Goal: Complete application form

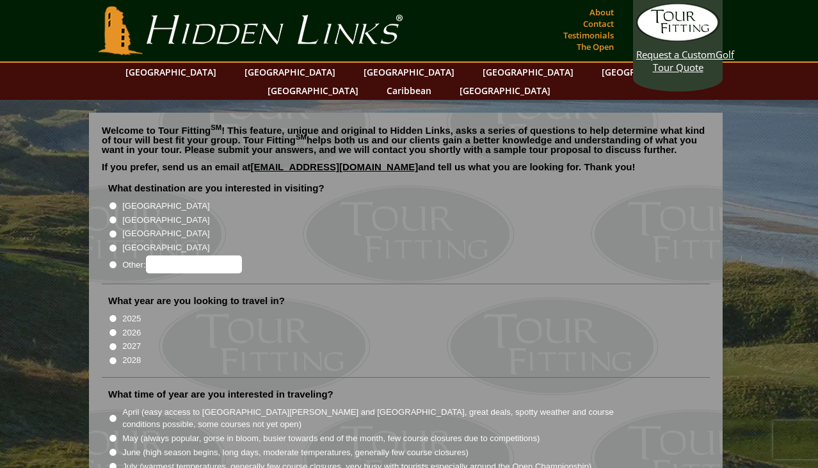
click at [115, 216] on input "[GEOGRAPHIC_DATA]" at bounding box center [113, 220] width 8 height 8
radio input "true"
click at [111, 202] on input "[GEOGRAPHIC_DATA]" at bounding box center [113, 206] width 8 height 8
radio input "true"
click at [114, 216] on input "[GEOGRAPHIC_DATA]" at bounding box center [113, 220] width 8 height 8
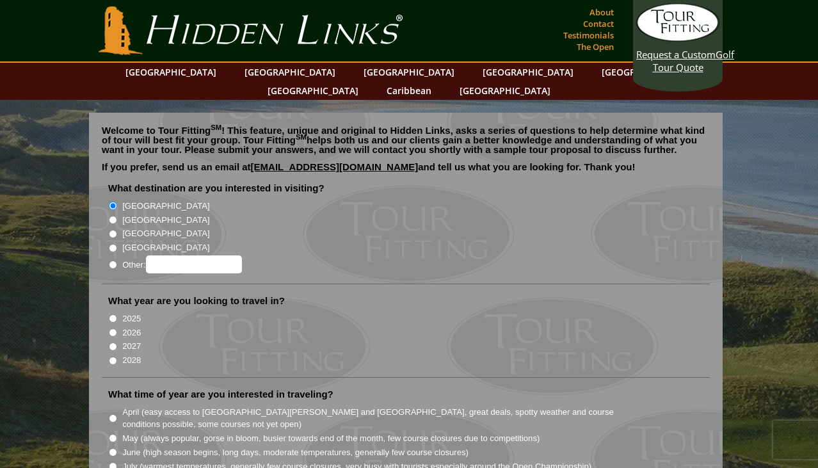
radio input "true"
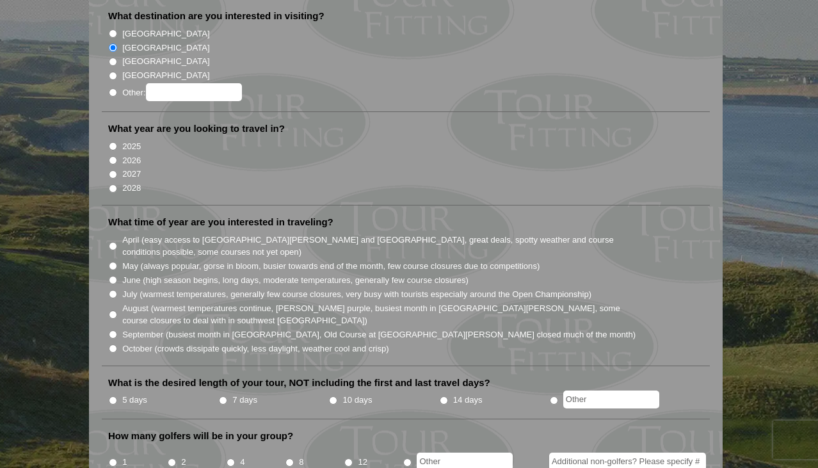
scroll to position [174, 0]
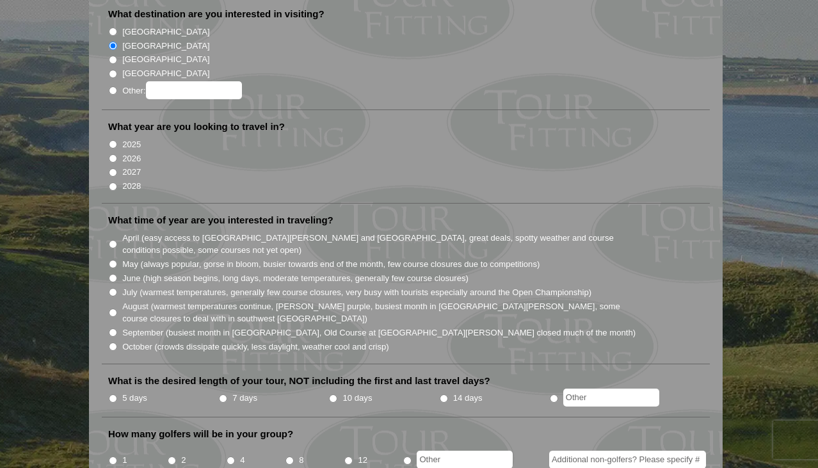
click at [121, 164] on li "2027" at bounding box center [410, 171] width 605 height 14
click at [111, 164] on li "2027" at bounding box center [410, 171] width 605 height 14
click at [112, 168] on input "2027" at bounding box center [113, 172] width 8 height 8
radio input "true"
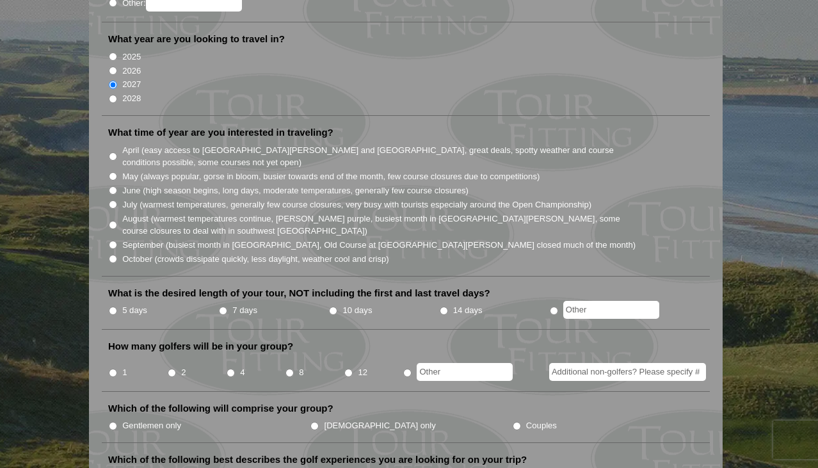
scroll to position [264, 0]
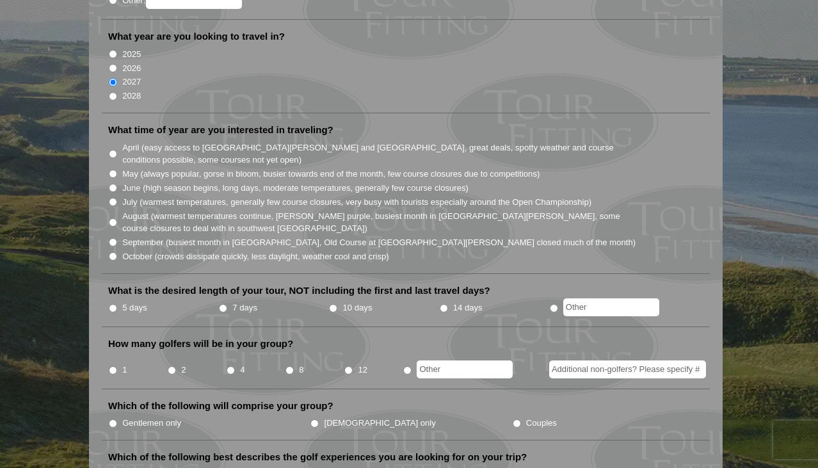
click at [114, 150] on input "April (easy access to St. Andrews and Ballybunion, great deals, spotty weather …" at bounding box center [113, 154] width 8 height 8
radio input "true"
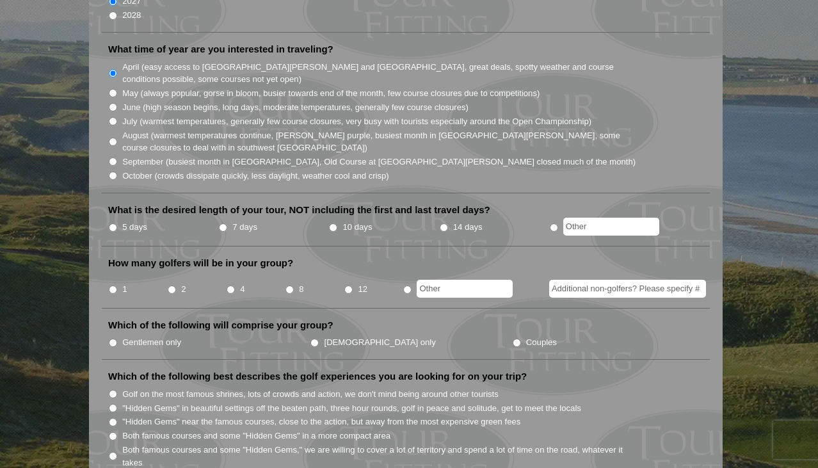
scroll to position [348, 0]
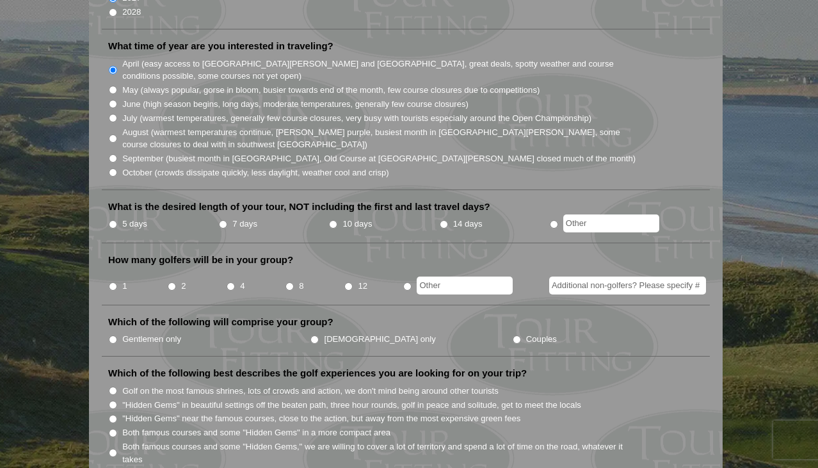
click at [116, 220] on input "5 days" at bounding box center [113, 224] width 8 height 8
radio input "true"
click at [171, 282] on input "2" at bounding box center [172, 286] width 8 height 8
radio input "true"
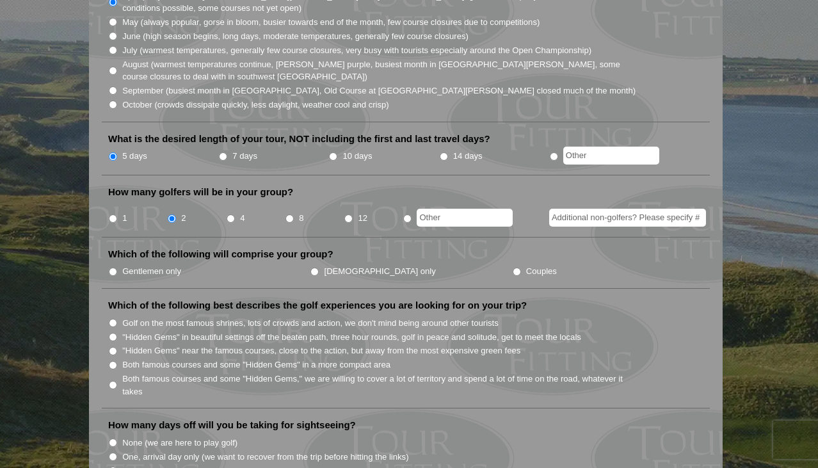
scroll to position [424, 0]
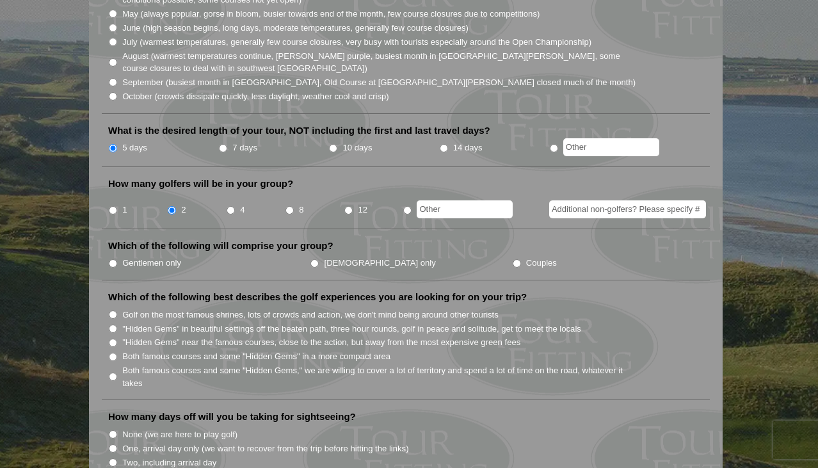
click at [513, 259] on input "Couples" at bounding box center [517, 263] width 8 height 8
radio input "true"
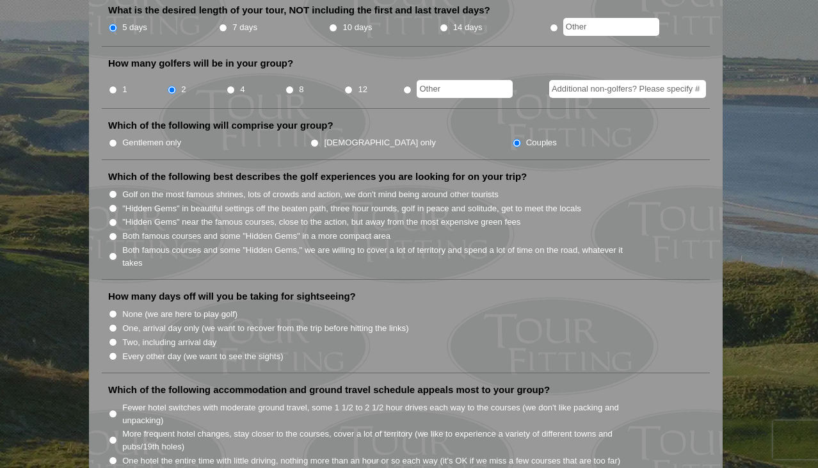
scroll to position [547, 0]
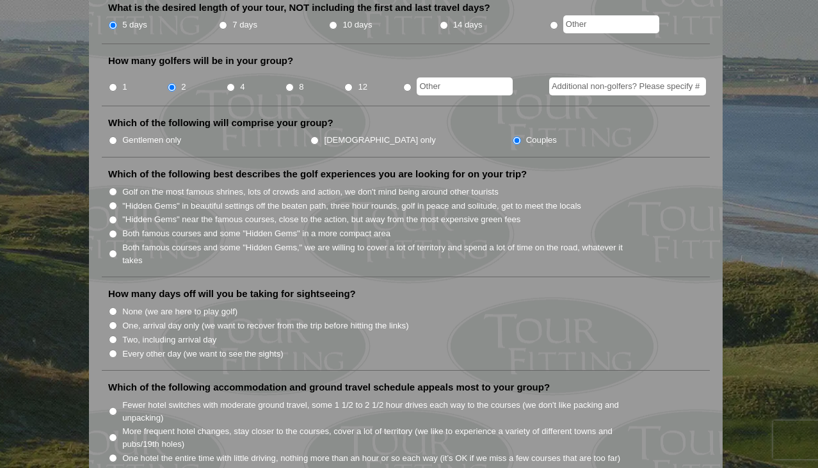
click at [230, 241] on label "Both famous courses and some "Hidden Gems," we are willing to cover a lot of te…" at bounding box center [379, 253] width 514 height 25
click at [117, 250] on input "Both famous courses and some "Hidden Gems," we are willing to cover a lot of te…" at bounding box center [113, 254] width 8 height 8
radio input "true"
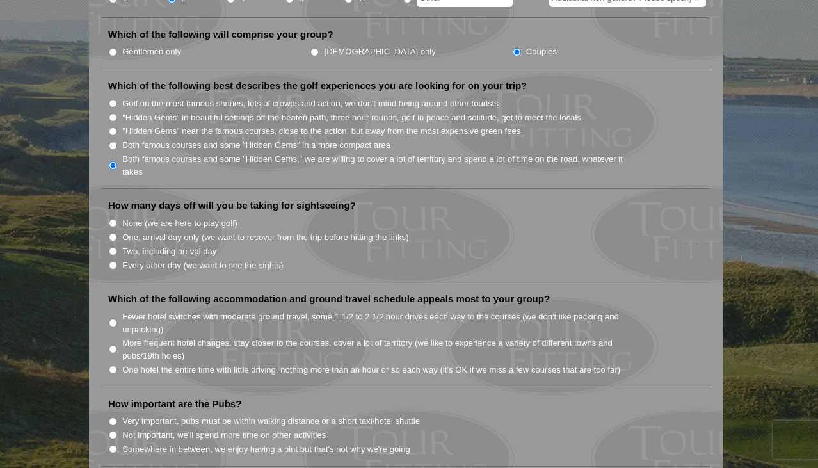
scroll to position [635, 0]
click at [188, 246] on label "Two, including arrival day" at bounding box center [169, 252] width 94 height 13
click at [117, 248] on input "Two, including arrival day" at bounding box center [113, 252] width 8 height 8
radio input "true"
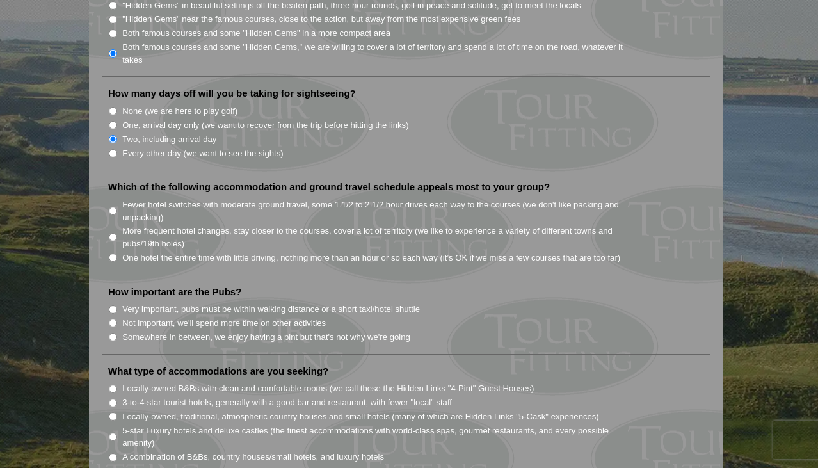
scroll to position [756, 0]
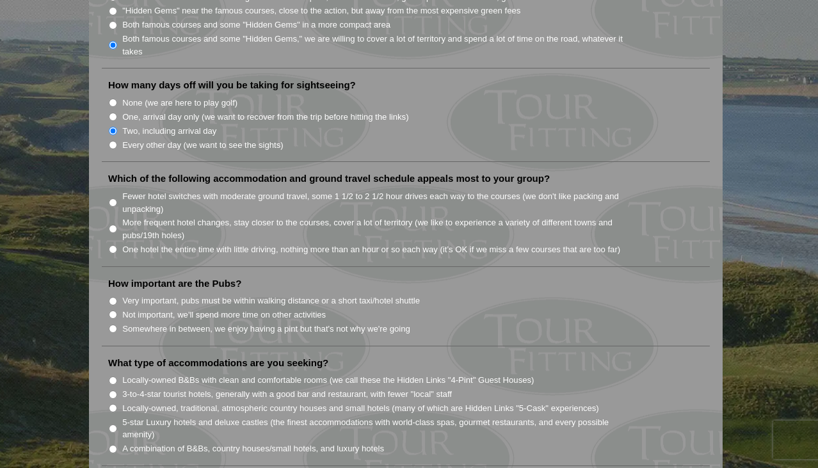
click at [247, 190] on label "Fewer hotel switches with moderate ground travel, some 1 1/2 to 2 1/2 hour driv…" at bounding box center [379, 202] width 514 height 25
click at [117, 198] on input "Fewer hotel switches with moderate ground travel, some 1 1/2 to 2 1/2 hour driv…" at bounding box center [113, 202] width 8 height 8
radio input "true"
click at [235, 294] on label "Very important, pubs must be within walking distance or a short taxi/hotel shut…" at bounding box center [271, 300] width 298 height 13
click at [117, 297] on input "Very important, pubs must be within walking distance or a short taxi/hotel shut…" at bounding box center [113, 301] width 8 height 8
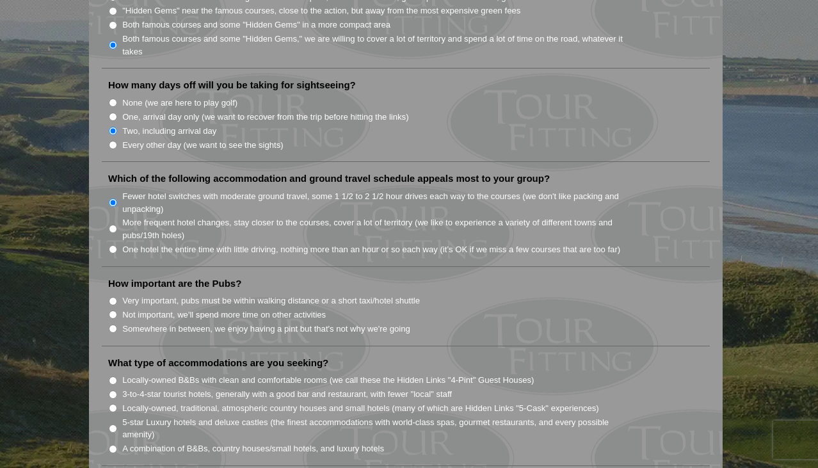
radio input "true"
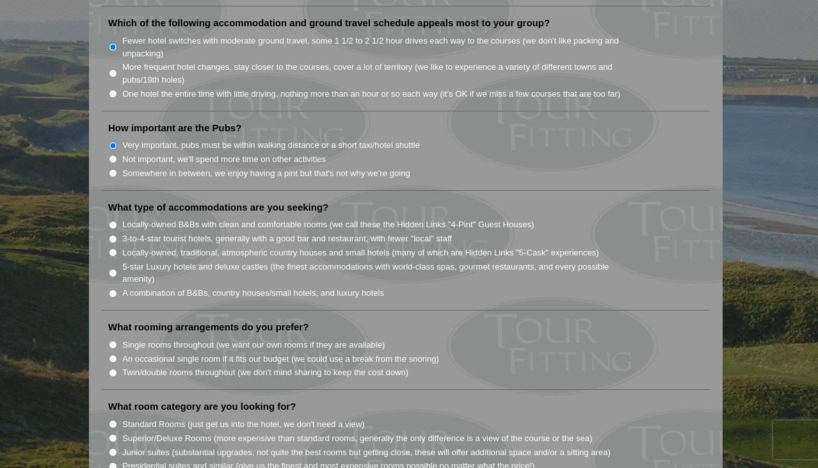
scroll to position [912, 0]
click at [200, 246] on label "Locally-owned, traditional, atmospheric country houses and small hotels (many o…" at bounding box center [360, 252] width 477 height 13
click at [117, 248] on input "Locally-owned, traditional, atmospheric country houses and small hotels (many o…" at bounding box center [113, 252] width 8 height 8
radio input "true"
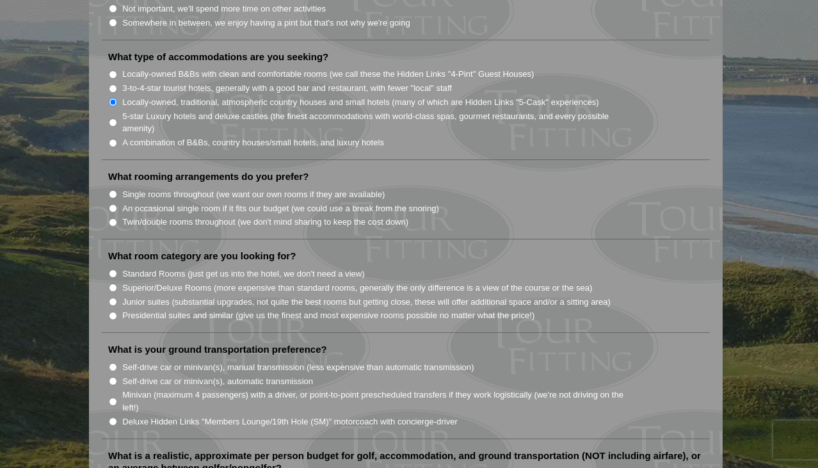
scroll to position [1066, 0]
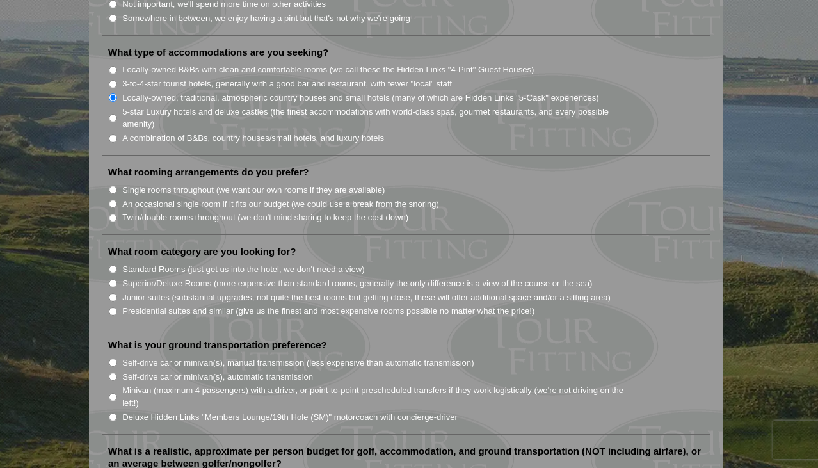
click at [222, 211] on label "Twin/double rooms throughout (we don't mind sharing to keep the cost down)" at bounding box center [265, 217] width 286 height 13
click at [117, 214] on input "Twin/double rooms throughout (we don't mind sharing to keep the cost down)" at bounding box center [113, 218] width 8 height 8
radio input "true"
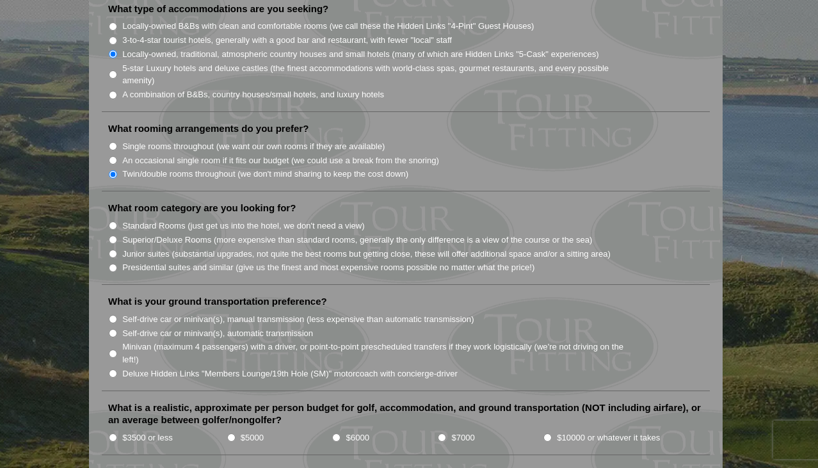
scroll to position [1140, 0]
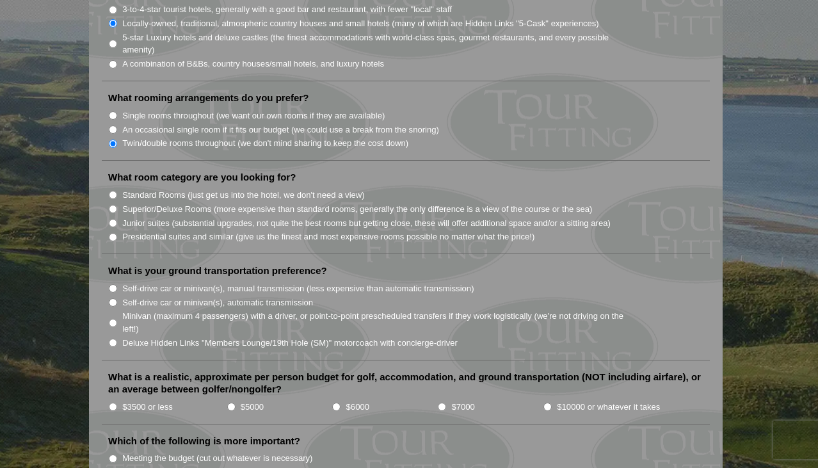
click at [225, 189] on label "Standard Rooms (just get us into the hotel, we don't need a view)" at bounding box center [243, 195] width 242 height 13
click at [117, 191] on input "Standard Rooms (just get us into the hotel, we don't need a view)" at bounding box center [113, 195] width 8 height 8
radio input "true"
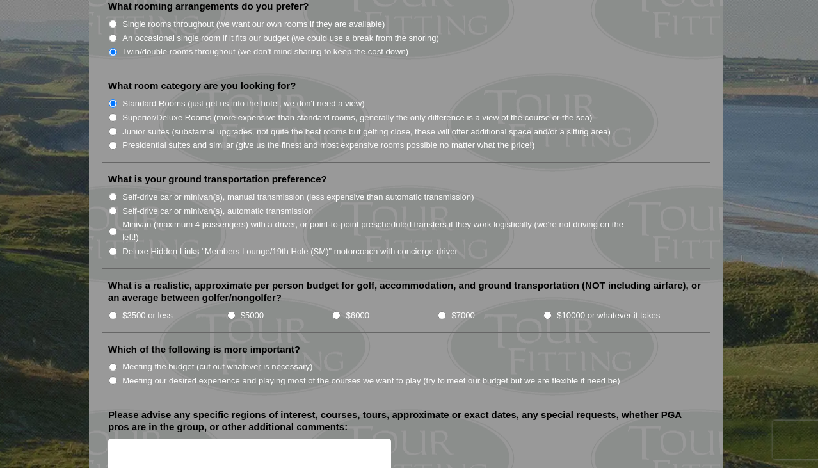
scroll to position [1232, 0]
click at [266, 204] on label "Self-drive car or minivan(s), automatic transmission" at bounding box center [217, 210] width 191 height 13
click at [117, 206] on input "Self-drive car or minivan(s), automatic transmission" at bounding box center [113, 210] width 8 height 8
radio input "true"
click at [346, 308] on label "$6000" at bounding box center [357, 314] width 23 height 13
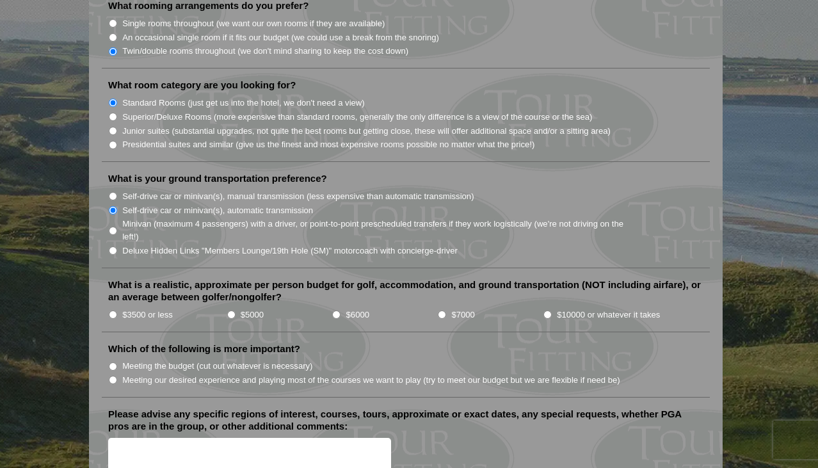
click at [340, 310] on input "$6000" at bounding box center [336, 314] width 8 height 8
radio input "true"
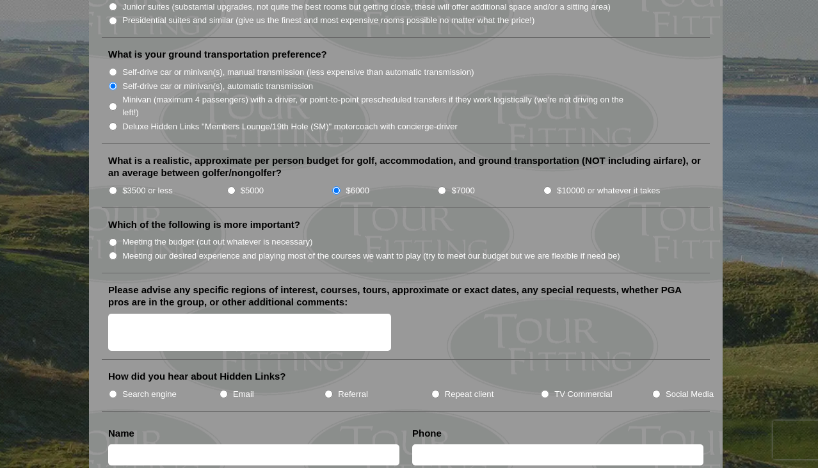
scroll to position [1362, 0]
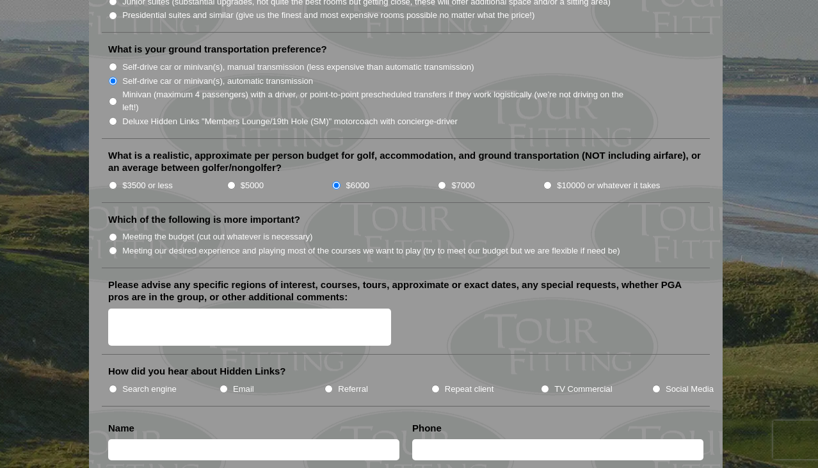
click at [296, 244] on label "Meeting our desired experience and playing most of the courses we want to play …" at bounding box center [371, 250] width 498 height 13
click at [117, 246] on input "Meeting our desired experience and playing most of the courses we want to play …" at bounding box center [113, 250] width 8 height 8
radio input "true"
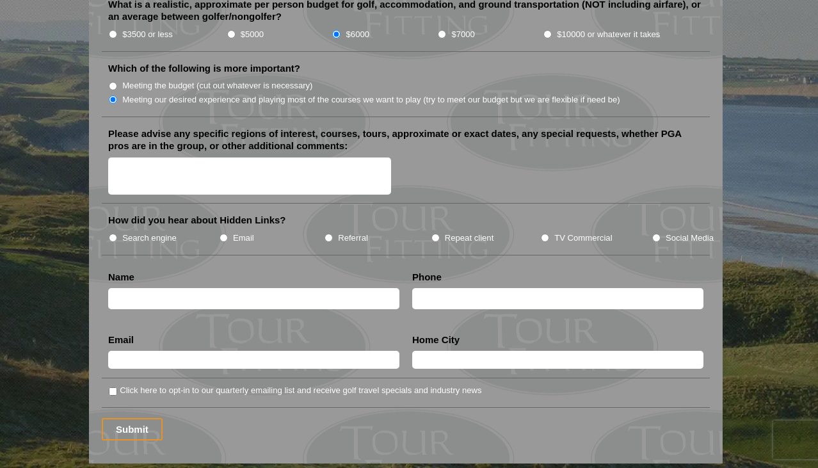
scroll to position [1516, 0]
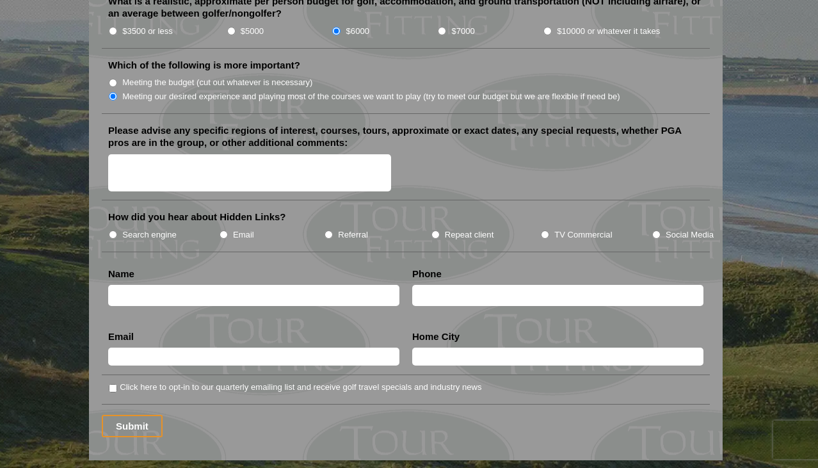
click at [160, 228] on label "Search engine" at bounding box center [149, 234] width 54 height 13
click at [117, 230] on input "Search engine" at bounding box center [113, 234] width 8 height 8
radio input "true"
click at [188, 285] on input "text" at bounding box center [253, 295] width 291 height 21
type input "Rowena Motylewski"
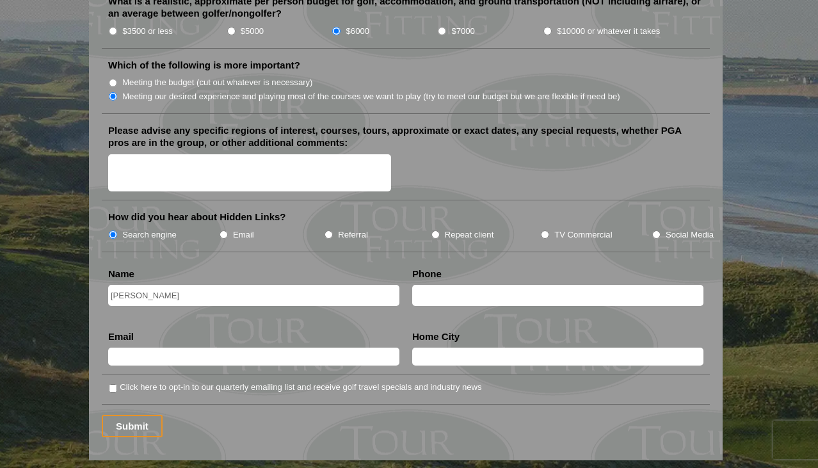
click at [458, 289] on input "text" at bounding box center [557, 295] width 291 height 21
type input "(207) 844-4127"
click at [286, 347] on input "text" at bounding box center [253, 356] width 291 height 18
type input "rmotylewski@gmail.com"
click at [458, 347] on input "text" at bounding box center [557, 356] width 291 height 18
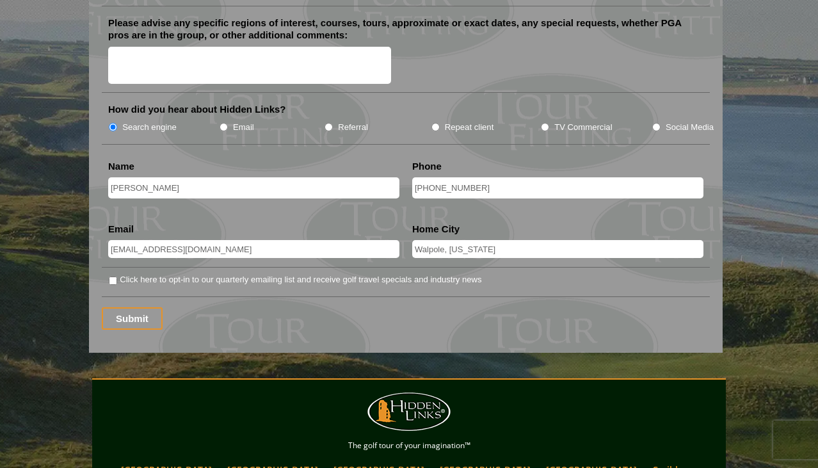
scroll to position [1626, 0]
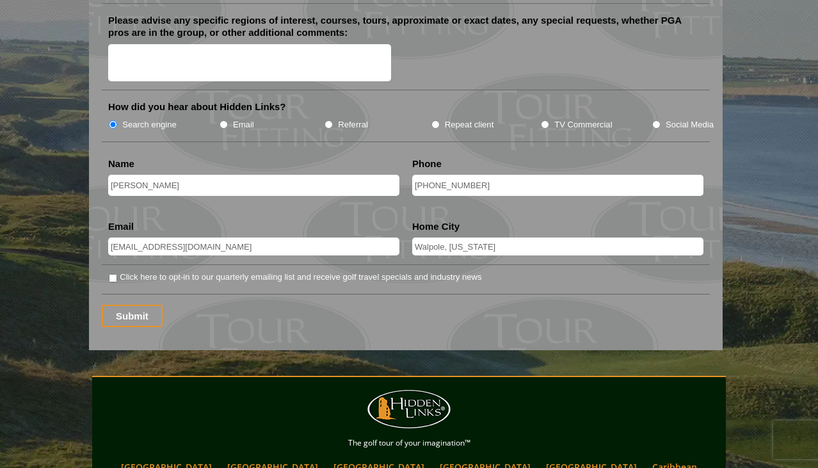
type input "Walpole, Maine"
click at [340, 271] on label "Click here to opt-in to our quarterly emailing list and receive golf travel spe…" at bounding box center [301, 277] width 362 height 13
click at [117, 274] on input "Click here to opt-in to our quarterly emailing list and receive golf travel spe…" at bounding box center [113, 278] width 8 height 8
checkbox input "true"
click at [136, 305] on input "Submit" at bounding box center [132, 316] width 61 height 22
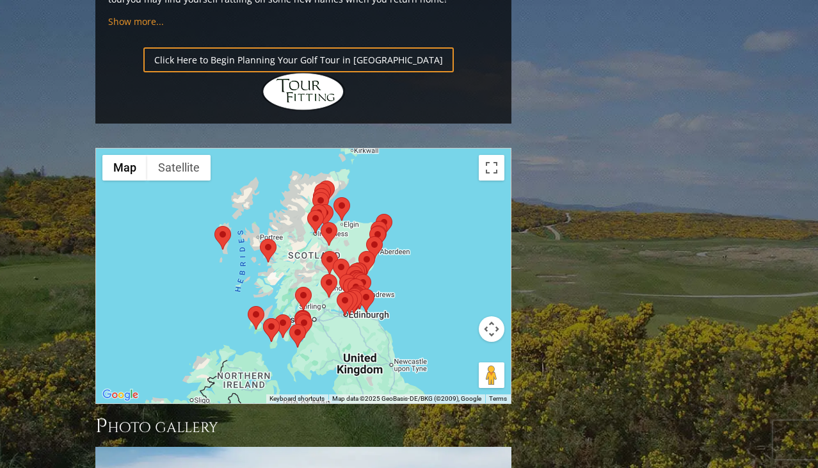
scroll to position [1463, 0]
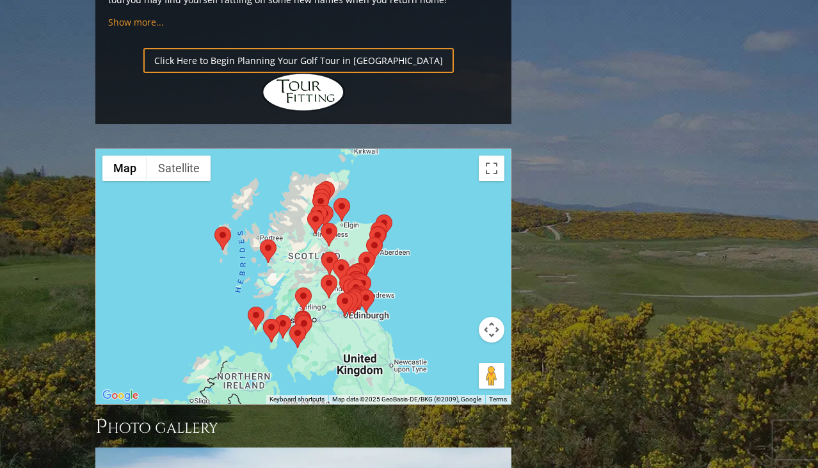
click at [324, 194] on div at bounding box center [303, 276] width 415 height 255
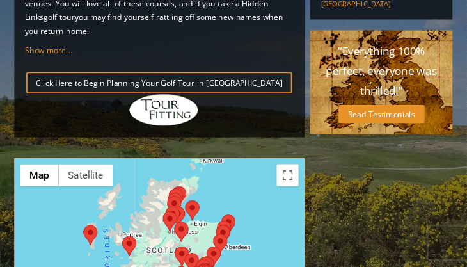
scroll to position [1378, 0]
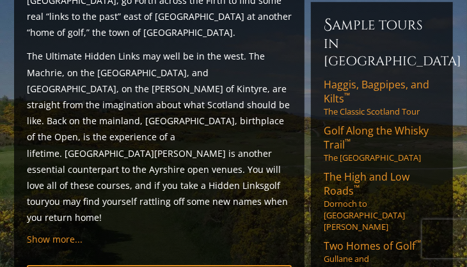
drag, startPoint x: 232, startPoint y: 198, endPoint x: 214, endPoint y: 187, distance: 21.0
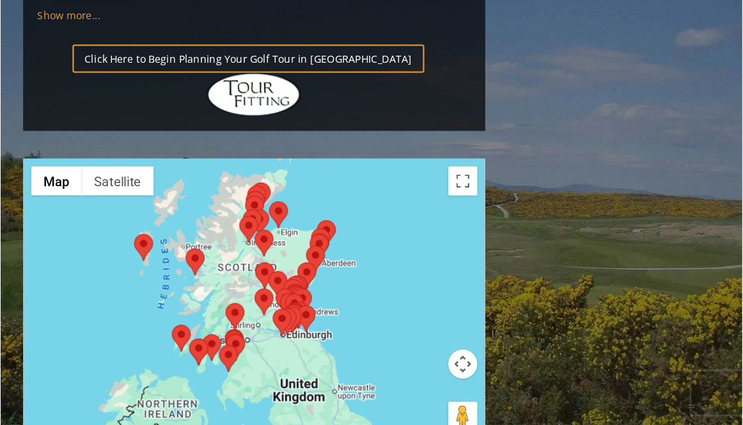
scroll to position [1466, 0]
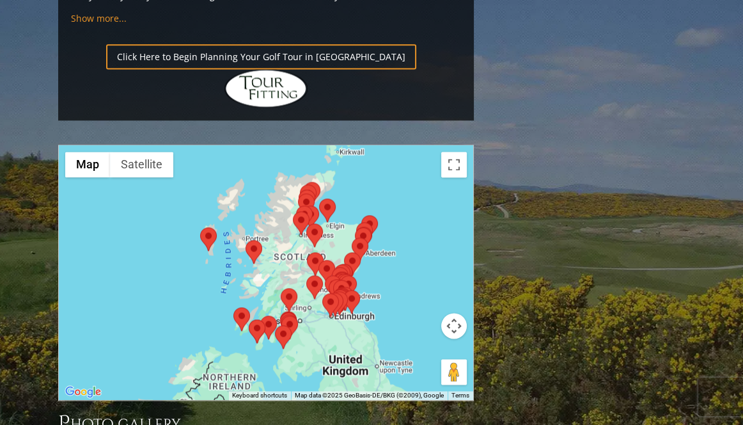
drag, startPoint x: 317, startPoint y: 155, endPoint x: 358, endPoint y: 171, distance: 44.0
click at [358, 171] on div at bounding box center [266, 272] width 415 height 255
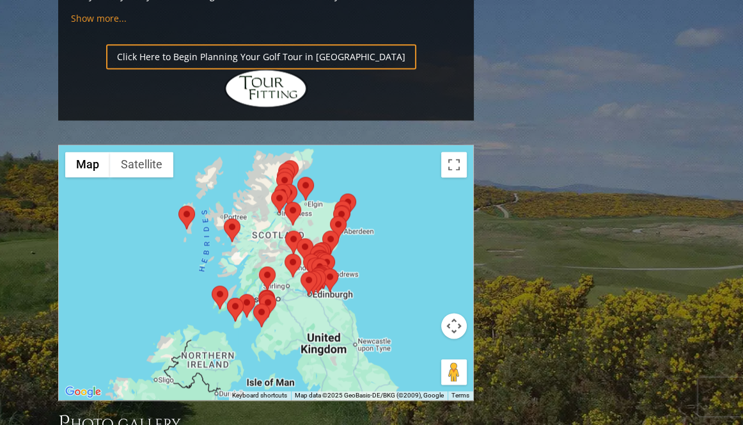
drag, startPoint x: 358, startPoint y: 171, endPoint x: 333, endPoint y: 150, distance: 33.1
click at [333, 150] on div at bounding box center [266, 272] width 415 height 255
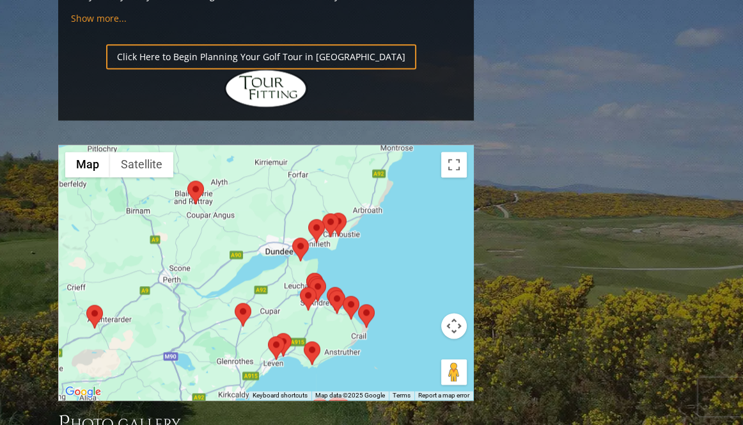
drag, startPoint x: 271, startPoint y: 179, endPoint x: 354, endPoint y: 100, distance: 114.1
click at [354, 145] on div at bounding box center [266, 272] width 415 height 255
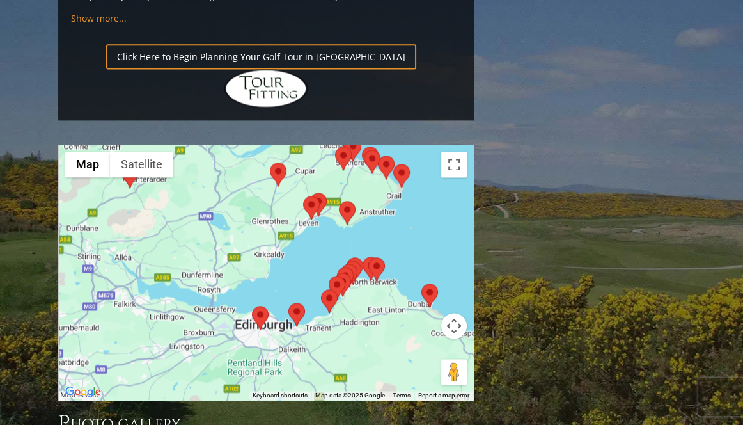
drag, startPoint x: 314, startPoint y: 180, endPoint x: 349, endPoint y: 48, distance: 136.4
click at [335, 147] on area at bounding box center [335, 147] width 0 height 0
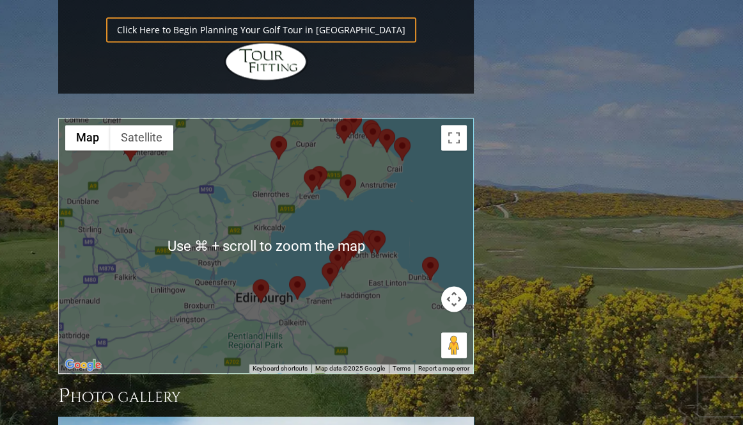
scroll to position [1505, 0]
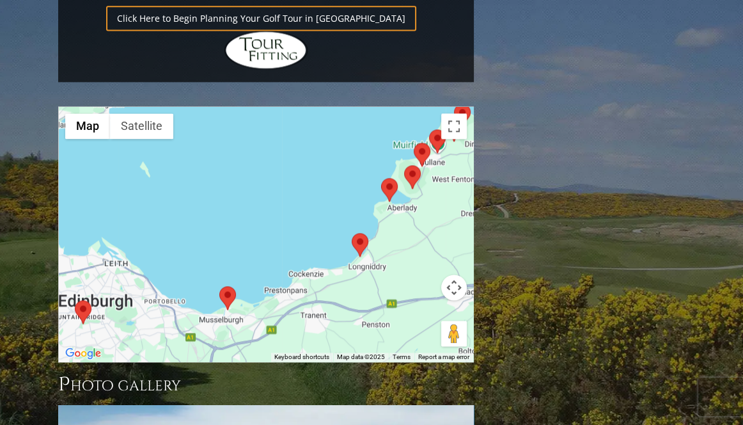
drag, startPoint x: 321, startPoint y: 186, endPoint x: 318, endPoint y: 9, distance: 176.6
click at [318, 107] on div at bounding box center [266, 234] width 415 height 255
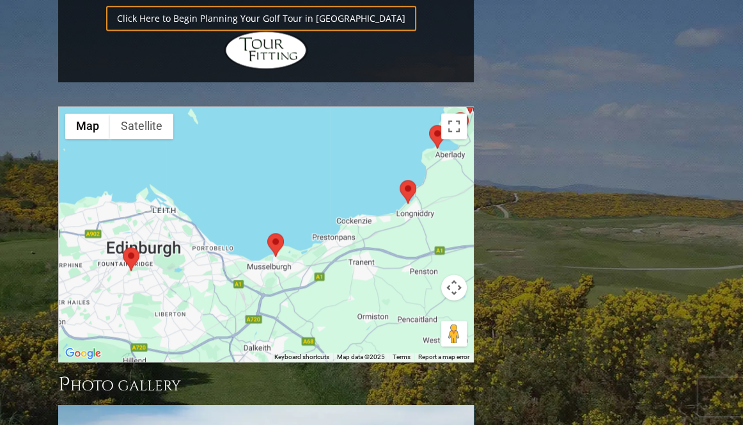
drag, startPoint x: 344, startPoint y: 149, endPoint x: 392, endPoint y: 94, distance: 73.0
click at [392, 107] on div at bounding box center [266, 234] width 415 height 255
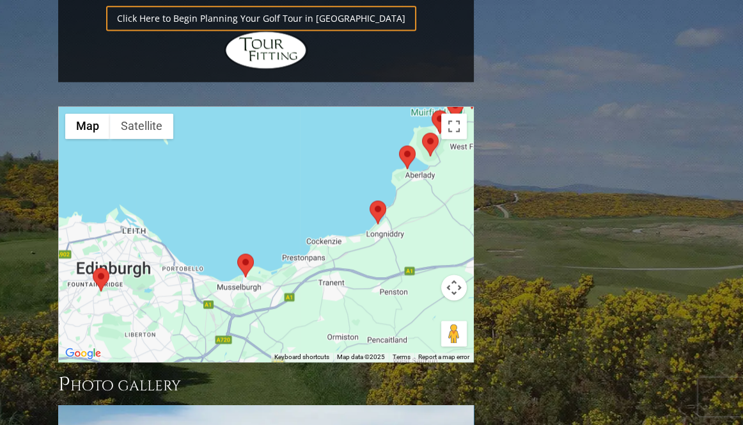
drag, startPoint x: 392, startPoint y: 94, endPoint x: 333, endPoint y: 116, distance: 62.4
click at [333, 116] on div at bounding box center [266, 234] width 415 height 255
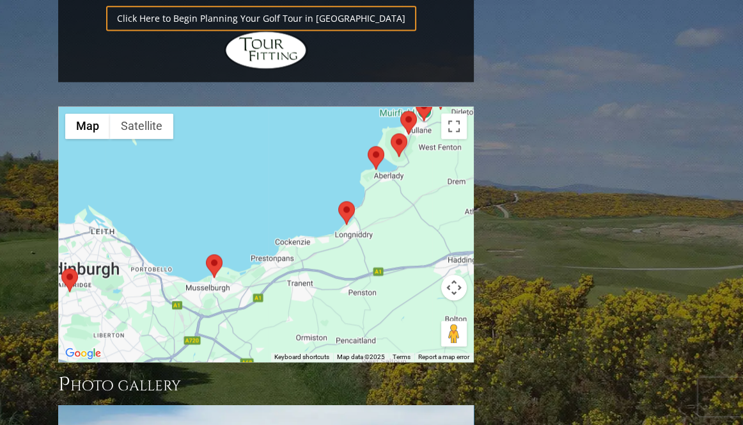
click at [206, 254] on area at bounding box center [206, 254] width 0 height 0
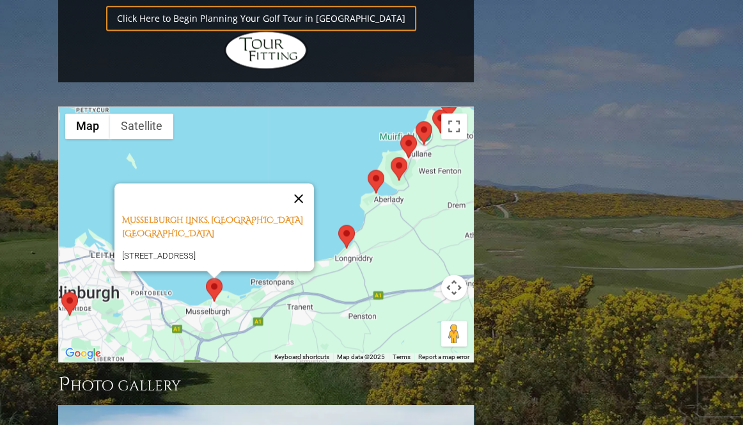
click at [309, 183] on button "Close" at bounding box center [298, 198] width 31 height 31
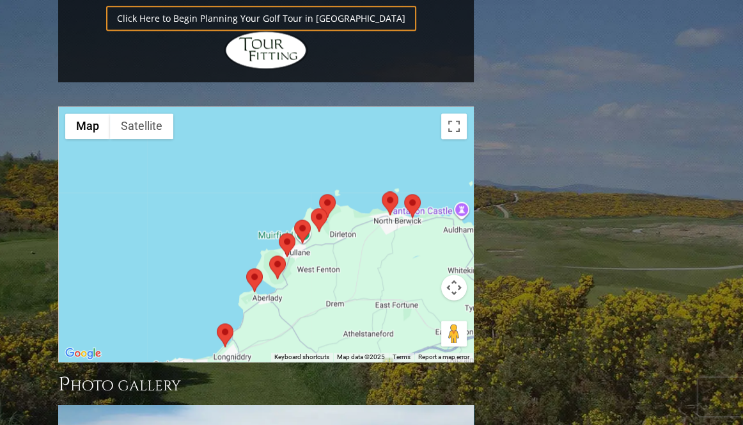
drag, startPoint x: 403, startPoint y: 108, endPoint x: 278, endPoint y: 210, distance: 161.0
click at [278, 210] on div at bounding box center [266, 234] width 415 height 255
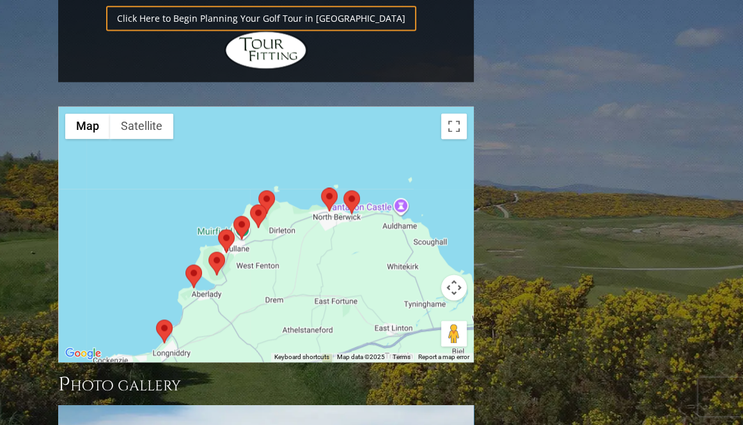
drag, startPoint x: 347, startPoint y: 184, endPoint x: 287, endPoint y: 178, distance: 60.4
click at [287, 178] on div at bounding box center [266, 234] width 415 height 255
click at [344, 190] on area at bounding box center [344, 190] width 0 height 0
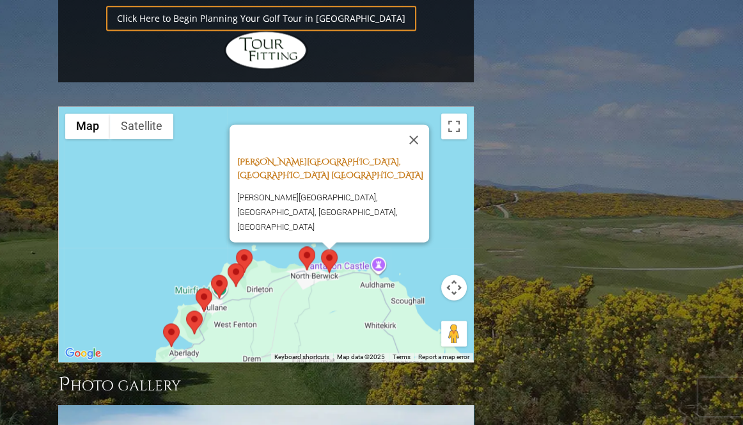
click at [348, 155] on link "[PERSON_NAME][GEOGRAPHIC_DATA], [GEOGRAPHIC_DATA] [GEOGRAPHIC_DATA]" at bounding box center [330, 167] width 186 height 25
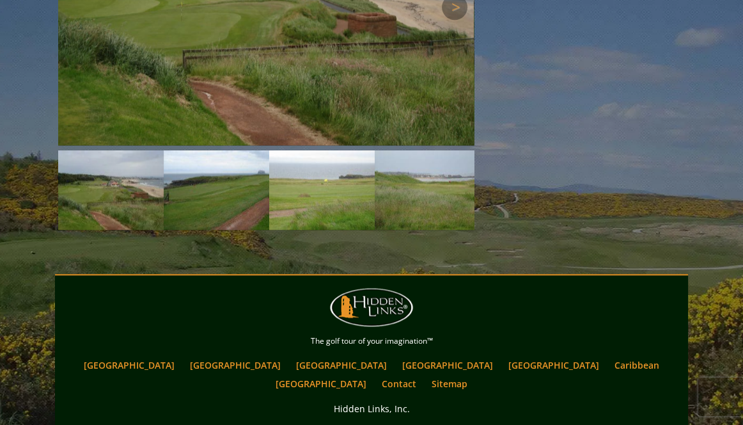
scroll to position [1238, 0]
